Goal: Task Accomplishment & Management: Manage account settings

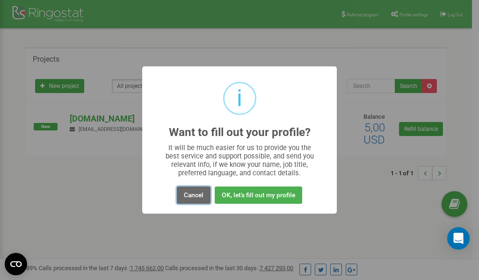
click at [195, 195] on button "Cancel" at bounding box center [194, 195] width 34 height 17
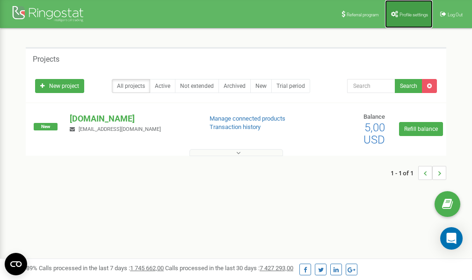
click at [403, 12] on span "Profile settings" at bounding box center [413, 14] width 29 height 5
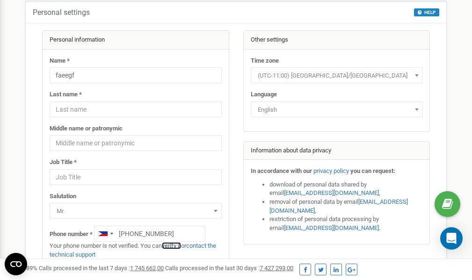
click at [175, 245] on link "verify it" at bounding box center [171, 245] width 19 height 7
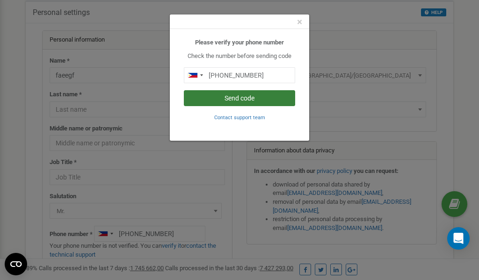
click at [223, 98] on button "Send code" at bounding box center [239, 98] width 111 height 16
